Goal: Information Seeking & Learning: Learn about a topic

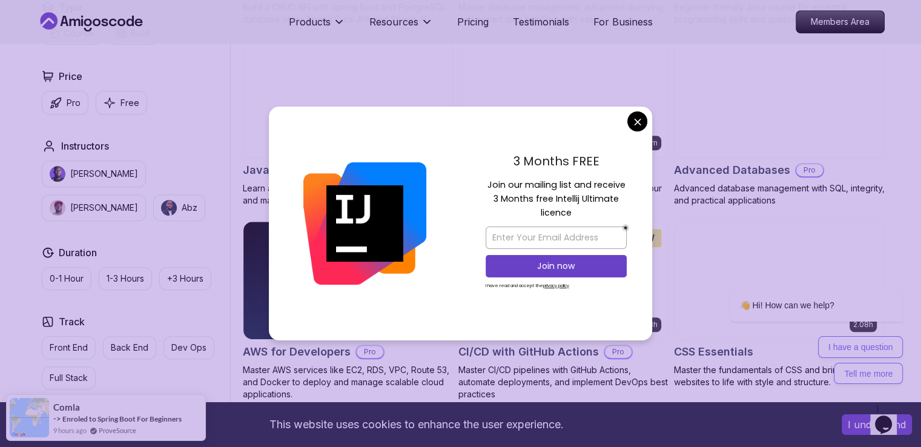
scroll to position [717, 0]
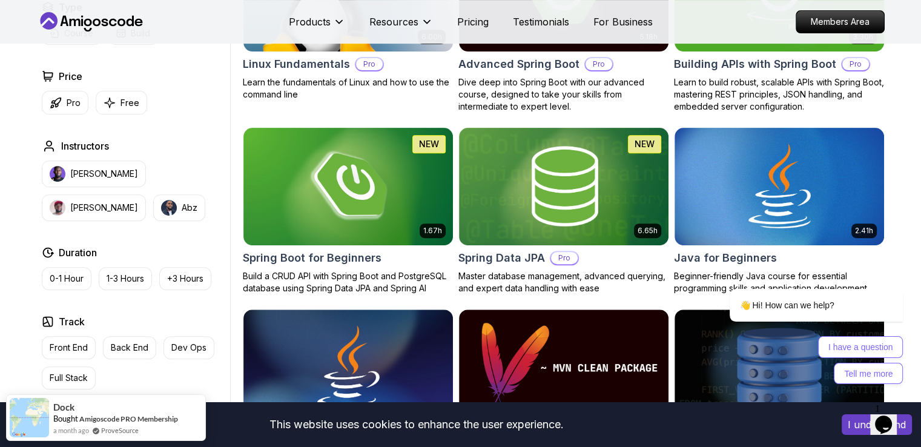
scroll to position [455, 0]
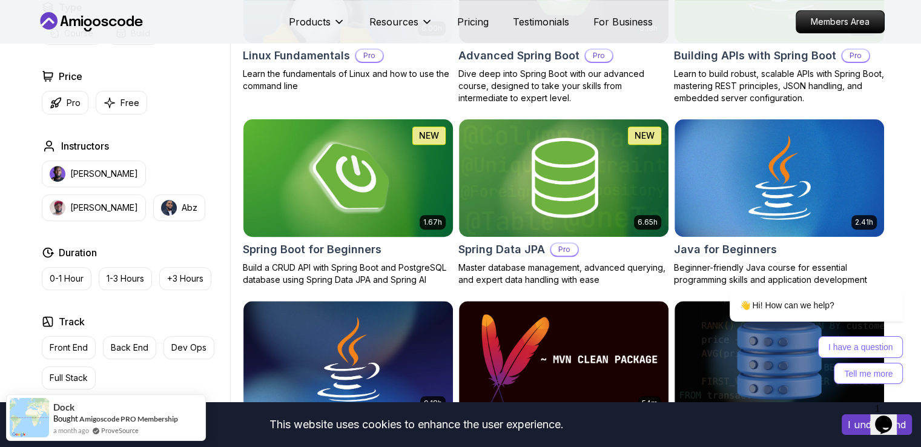
click at [394, 171] on img at bounding box center [348, 177] width 220 height 123
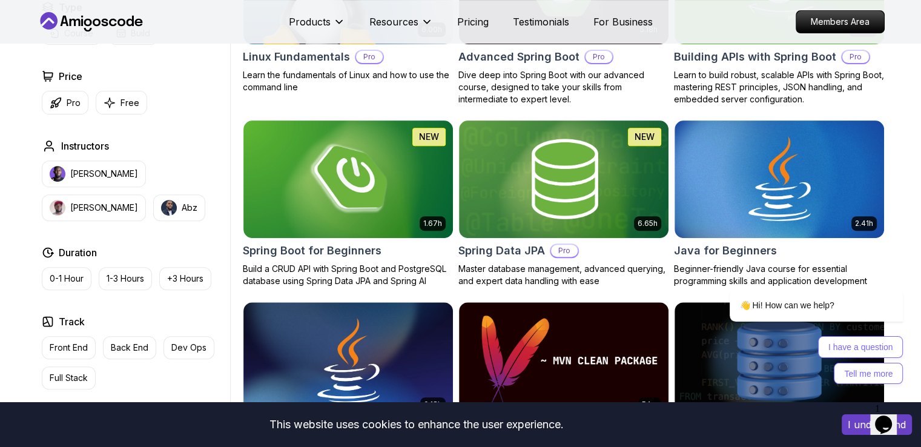
scroll to position [455, 0]
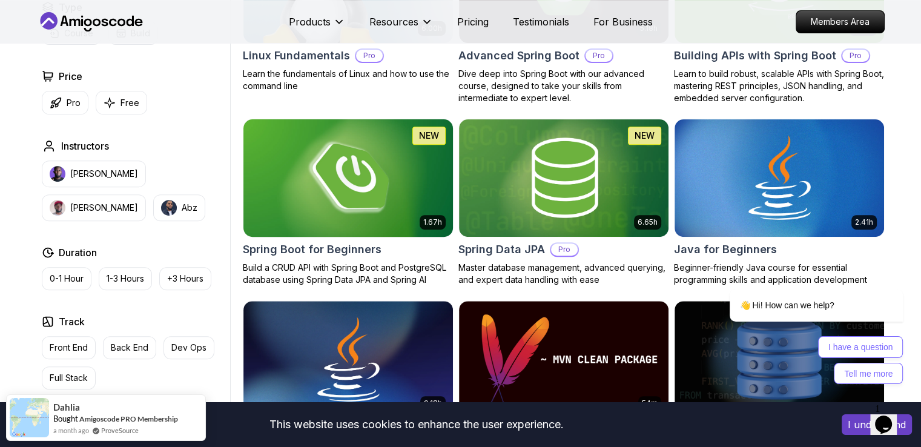
click at [366, 182] on img at bounding box center [348, 177] width 220 height 123
